Goal: Find specific page/section

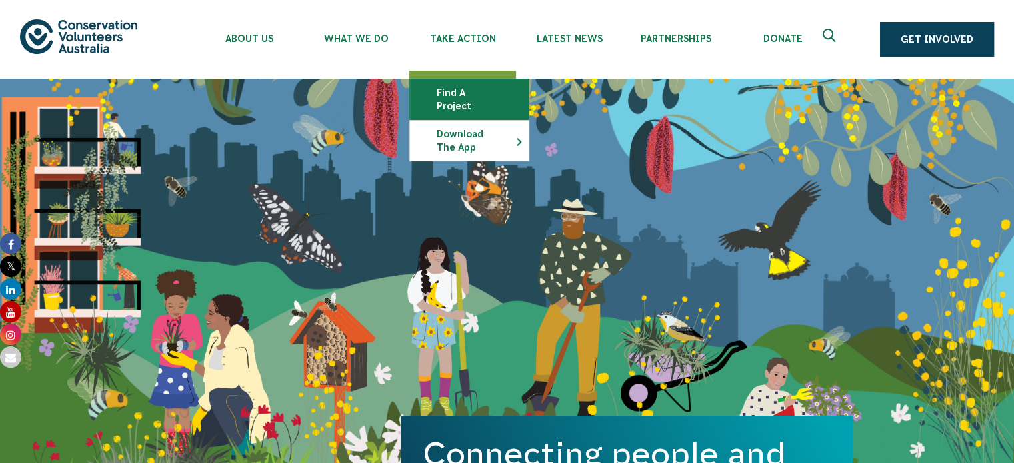
click at [469, 96] on link "Find a project" at bounding box center [469, 99] width 119 height 40
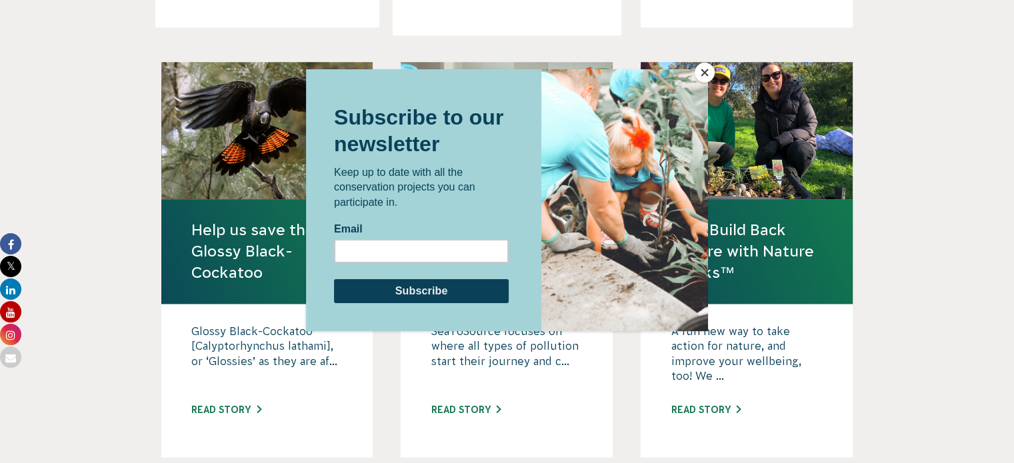
scroll to position [1229, 0]
click at [707, 71] on button "Close" at bounding box center [705, 73] width 20 height 20
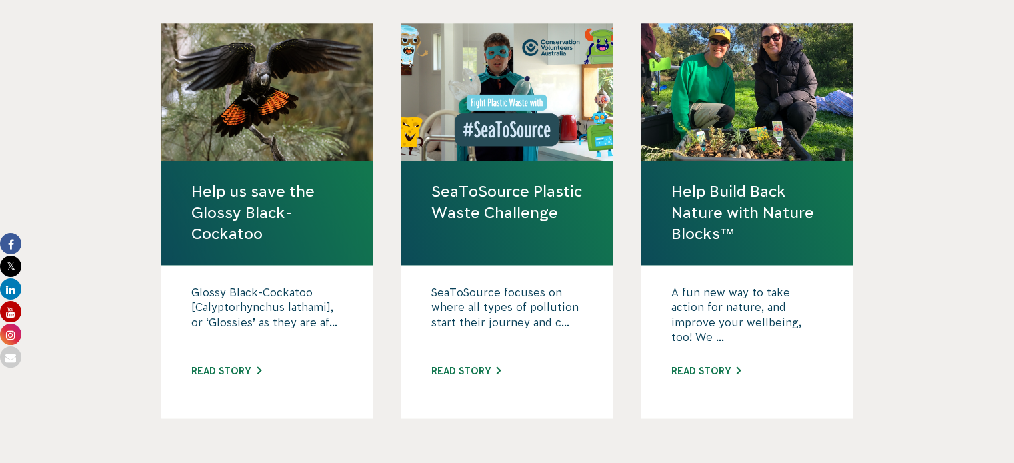
scroll to position [1267, 0]
click at [498, 285] on p "SeaToSource focuses on where all types of pollution start their journey and c..." at bounding box center [507, 318] width 152 height 67
click at [489, 188] on link "SeaToSource Plastic Waste Challenge" at bounding box center [507, 202] width 152 height 43
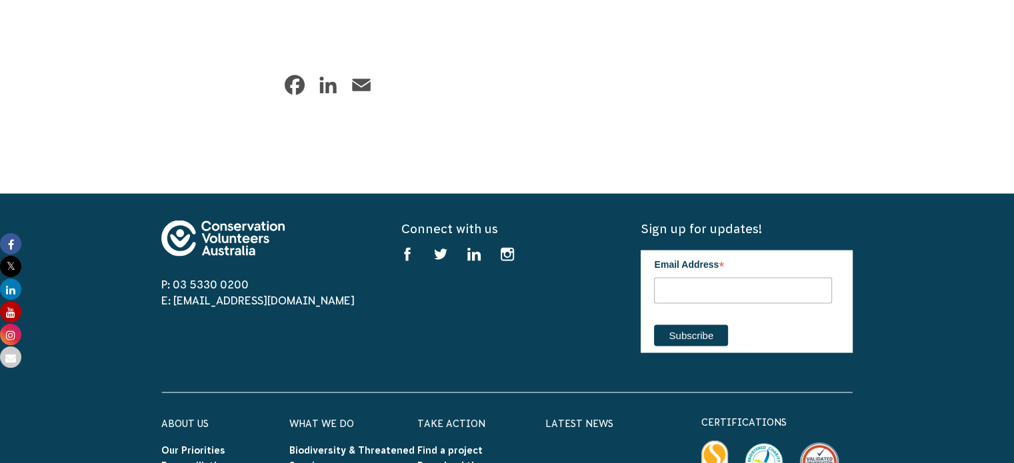
scroll to position [2446, 0]
